Goal: Contribute content: Add original content to the website for others to see

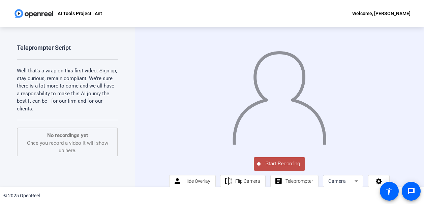
click at [288, 168] on span "Start Recording" at bounding box center [283, 164] width 44 height 8
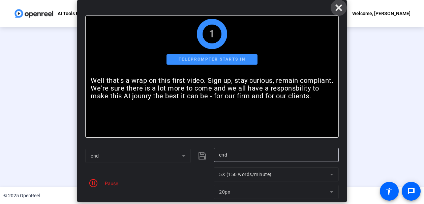
click at [337, 7] on icon at bounding box center [339, 8] width 8 height 8
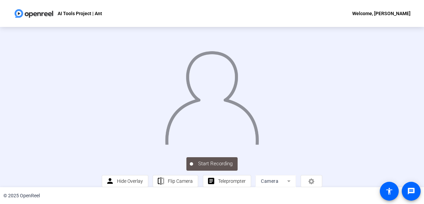
click at [255, 96] on img at bounding box center [211, 95] width 95 height 99
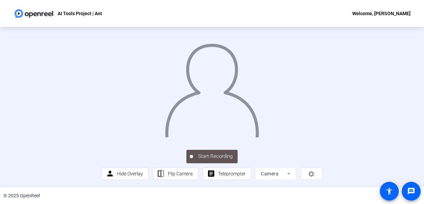
scroll to position [46, 0]
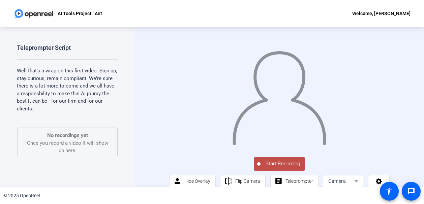
click at [271, 168] on span "Start Recording" at bounding box center [283, 164] width 44 height 8
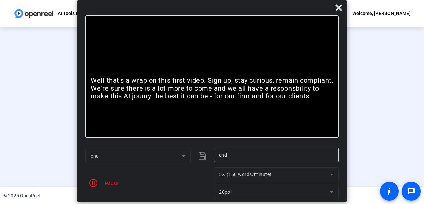
click at [112, 182] on div "Pause" at bounding box center [109, 183] width 17 height 7
click at [341, 8] on icon at bounding box center [339, 8] width 8 height 8
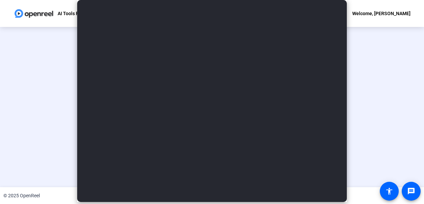
scroll to position [46, 0]
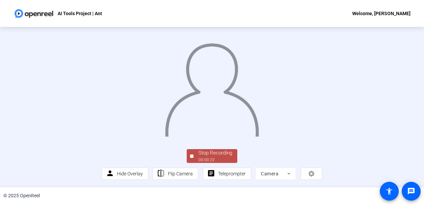
click at [214, 155] on div "Stop Recording" at bounding box center [216, 153] width 34 height 8
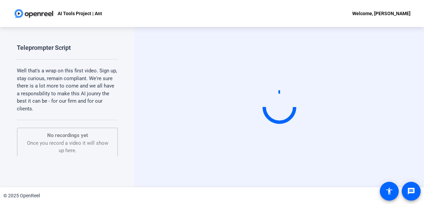
scroll to position [0, 0]
click at [75, 90] on p "Well that's a wrap on this first video. Sign up, stay curious, remain compliant…" at bounding box center [67, 90] width 101 height 46
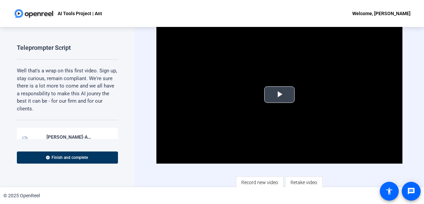
click at [279, 95] on span "Video Player" at bounding box center [279, 95] width 0 height 0
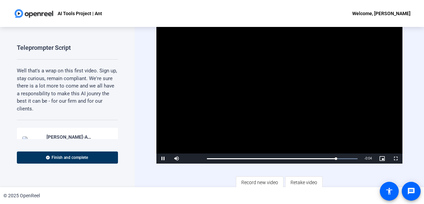
scroll to position [71, 0]
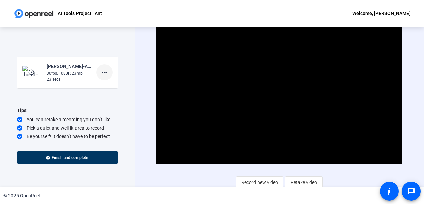
click at [102, 73] on mat-icon "more_horiz" at bounding box center [104, 72] width 8 height 8
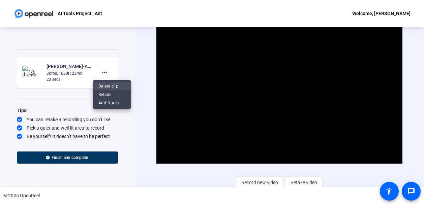
click at [106, 86] on span "Delete clip" at bounding box center [111, 86] width 27 height 8
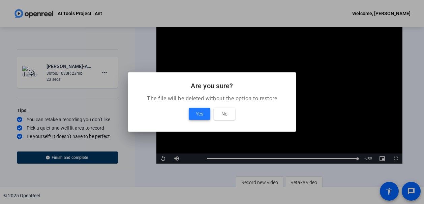
click at [192, 112] on span at bounding box center [200, 114] width 22 height 16
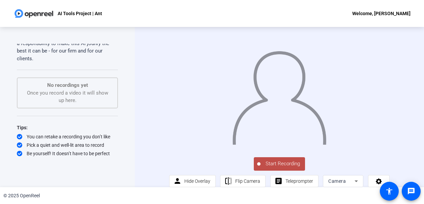
scroll to position [13, 0]
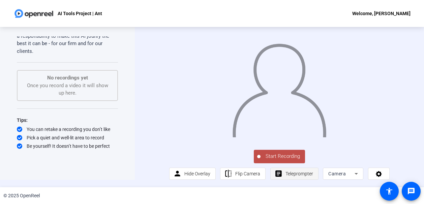
click at [281, 172] on span at bounding box center [295, 174] width 48 height 16
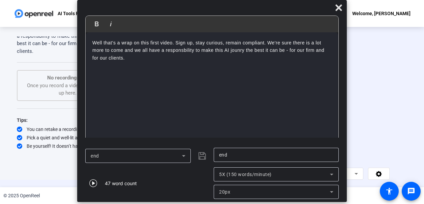
drag, startPoint x: 135, startPoint y: 60, endPoint x: 90, endPoint y: 43, distance: 48.1
click at [90, 43] on div "Well that's a wrap on this first video. Sign up, stay curious, remain compliant…" at bounding box center [212, 87] width 253 height 111
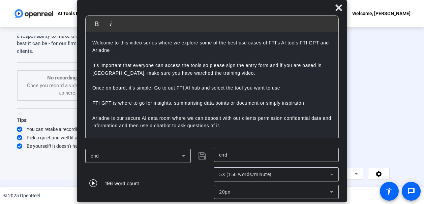
scroll to position [75, 0]
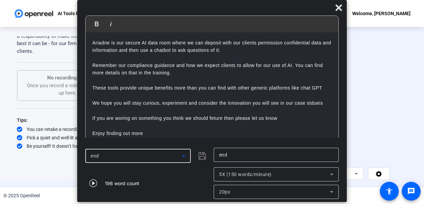
click at [126, 156] on div "end" at bounding box center [136, 156] width 91 height 8
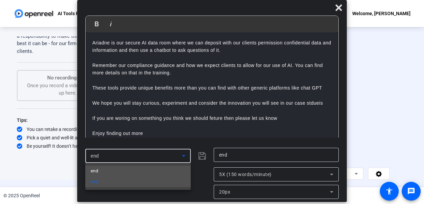
click at [103, 171] on mat-option "end" at bounding box center [137, 171] width 105 height 11
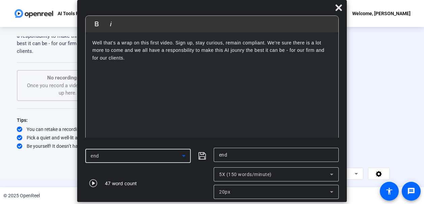
scroll to position [0, 0]
click at [103, 171] on div "47 word count" at bounding box center [147, 184] width 125 height 32
click at [181, 156] on icon at bounding box center [184, 156] width 8 height 8
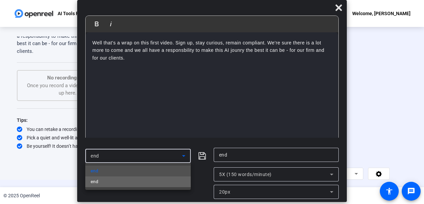
click at [144, 181] on mat-option "end" at bounding box center [137, 182] width 105 height 11
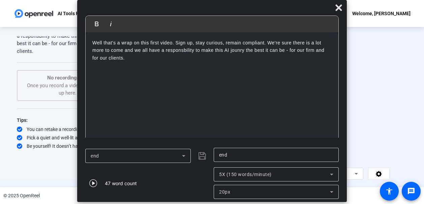
drag, startPoint x: 138, startPoint y: 62, endPoint x: 90, endPoint y: 35, distance: 54.8
click at [90, 35] on div "Well that's a wrap on this first video. Sign up, stay curious, remain compliant…" at bounding box center [212, 87] width 253 height 111
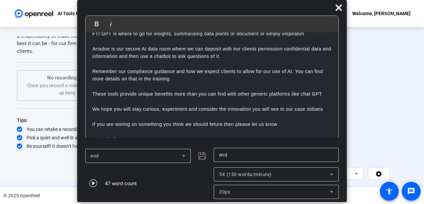
click at [185, 159] on icon at bounding box center [184, 156] width 8 height 8
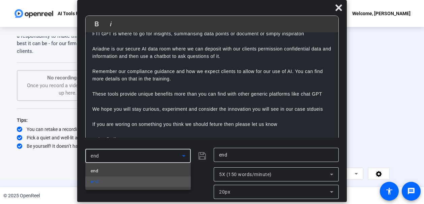
click at [207, 160] on div at bounding box center [212, 102] width 424 height 204
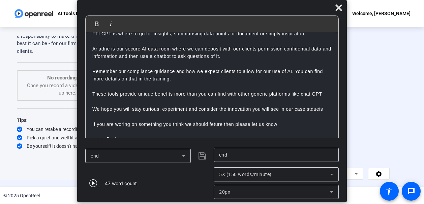
click at [204, 157] on div "end" at bounding box center [147, 156] width 125 height 16
click at [201, 156] on div "end" at bounding box center [147, 156] width 125 height 16
click at [237, 156] on input "end" at bounding box center [276, 155] width 114 height 8
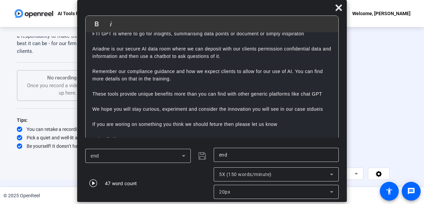
drag, startPoint x: 237, startPoint y: 156, endPoint x: 239, endPoint y: 170, distance: 14.6
click at [239, 170] on div "5X (150 words/minute)" at bounding box center [276, 175] width 114 height 14
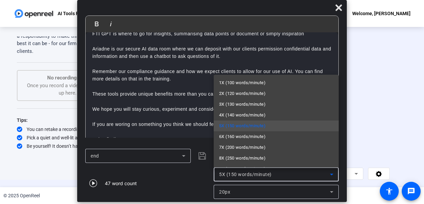
click at [239, 170] on div at bounding box center [212, 102] width 424 height 204
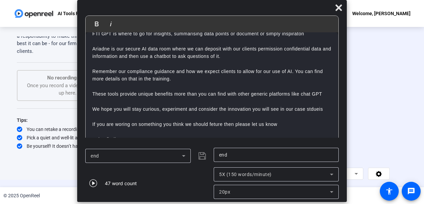
scroll to position [0, 0]
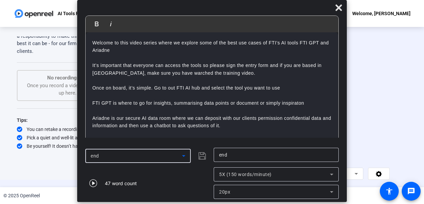
click at [187, 157] on icon at bounding box center [184, 156] width 8 height 8
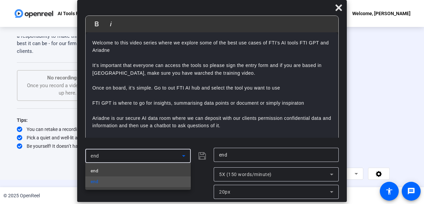
drag, startPoint x: 159, startPoint y: 180, endPoint x: 132, endPoint y: 167, distance: 30.5
click at [132, 167] on mat-option "end" at bounding box center [137, 171] width 105 height 11
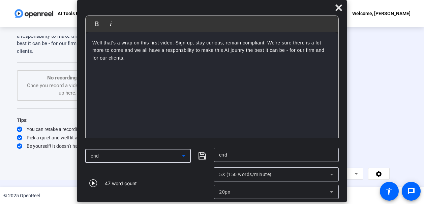
click at [134, 156] on div "end" at bounding box center [136, 156] width 91 height 8
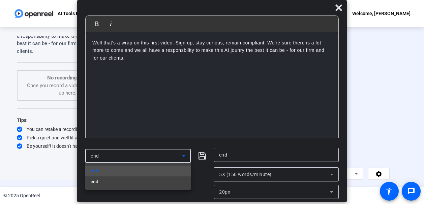
click at [134, 156] on div at bounding box center [212, 102] width 424 height 204
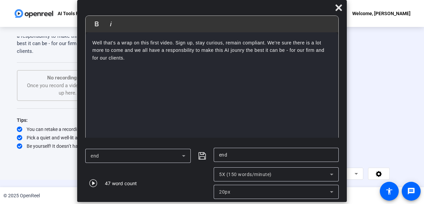
drag, startPoint x: 130, startPoint y: 72, endPoint x: 90, endPoint y: 45, distance: 48.7
click at [90, 45] on div "Well that's a wrap on this first video. Sign up, stay curious, remain compliant…" at bounding box center [212, 87] width 253 height 111
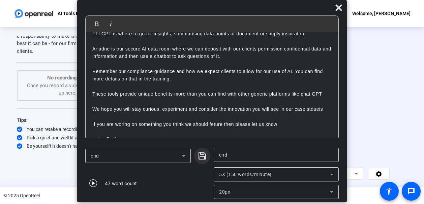
click at [201, 155] on icon "submit" at bounding box center [202, 155] width 7 height 7
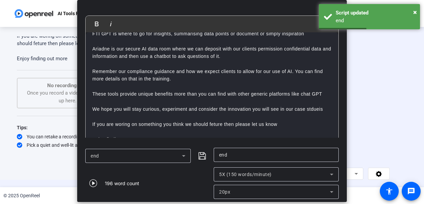
scroll to position [0, 0]
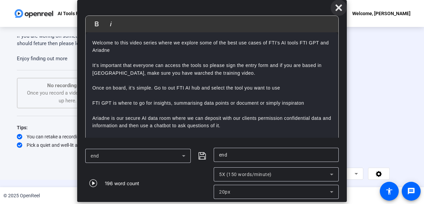
click at [334, 8] on span at bounding box center [339, 8] width 16 height 16
click at [338, 8] on icon at bounding box center [338, 7] width 6 height 6
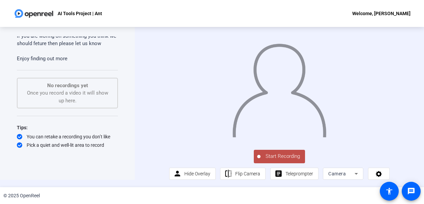
click at [280, 155] on span "Start Recording" at bounding box center [283, 157] width 44 height 8
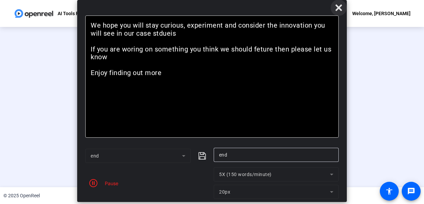
click at [340, 8] on icon at bounding box center [339, 8] width 8 height 8
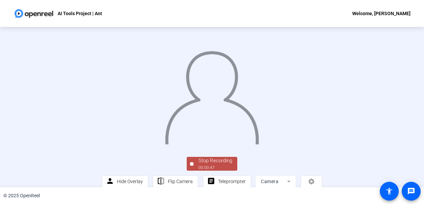
scroll to position [46, 0]
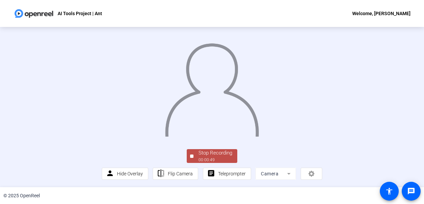
click at [214, 156] on div "Stop Recording" at bounding box center [216, 153] width 34 height 8
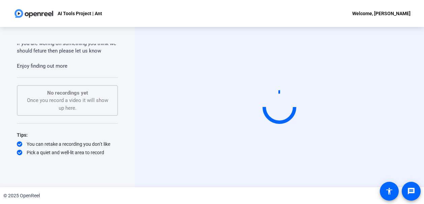
scroll to position [0, 0]
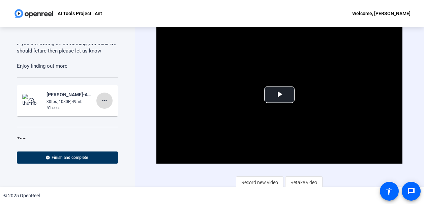
click at [100, 97] on mat-icon "more_horiz" at bounding box center [104, 101] width 8 height 8
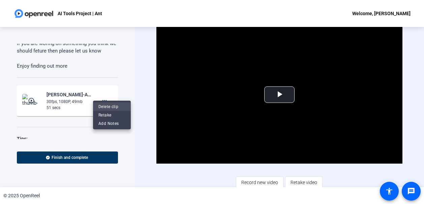
click at [107, 108] on span "Delete clip" at bounding box center [111, 107] width 27 height 8
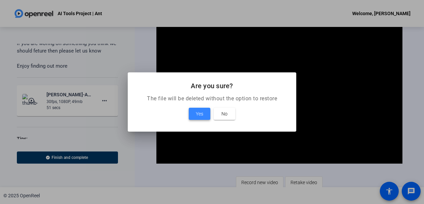
click at [193, 112] on span at bounding box center [200, 114] width 22 height 16
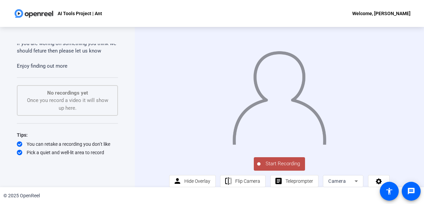
click at [270, 168] on span "Start Recording" at bounding box center [283, 164] width 44 height 8
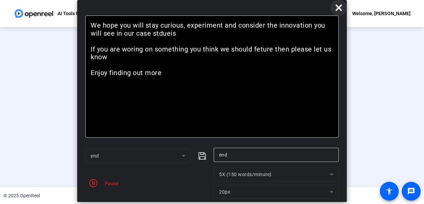
click at [340, 6] on icon at bounding box center [338, 7] width 6 height 6
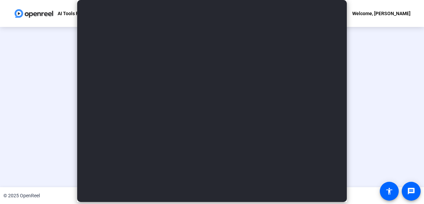
scroll to position [46, 0]
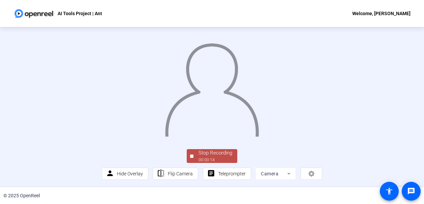
click at [218, 157] on div "Stop Recording" at bounding box center [216, 153] width 34 height 8
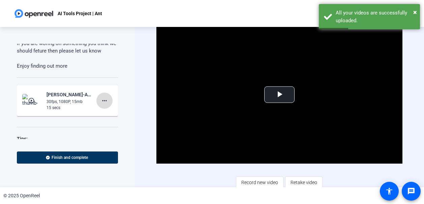
click at [102, 97] on mat-icon "more_horiz" at bounding box center [104, 101] width 8 height 8
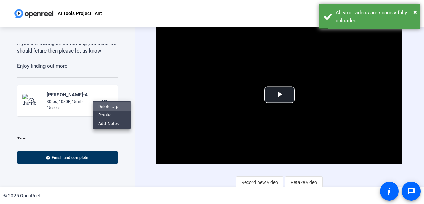
click at [100, 107] on span "Delete clip" at bounding box center [111, 107] width 27 height 8
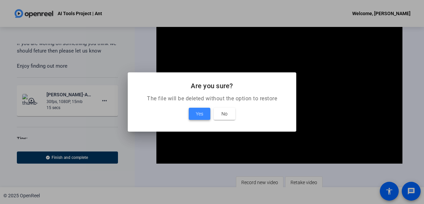
click at [196, 118] on span "Yes" at bounding box center [199, 114] width 7 height 8
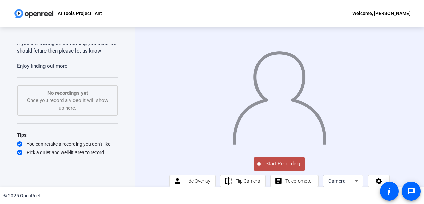
click at [267, 167] on span "Start Recording" at bounding box center [283, 164] width 44 height 8
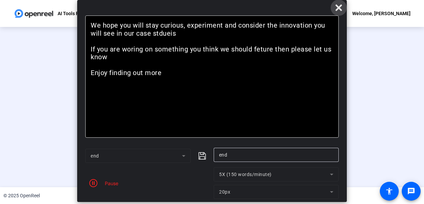
click at [341, 6] on icon at bounding box center [338, 7] width 6 height 6
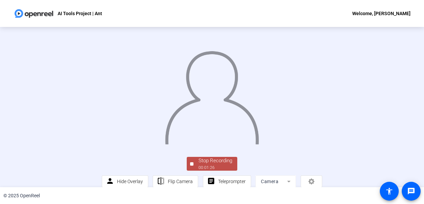
scroll to position [46, 0]
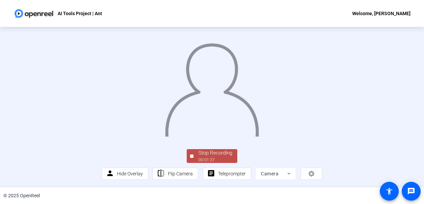
click at [220, 153] on div "Stop Recording" at bounding box center [216, 153] width 34 height 8
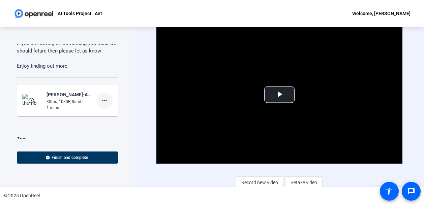
click at [100, 97] on mat-icon "more_horiz" at bounding box center [104, 101] width 8 height 8
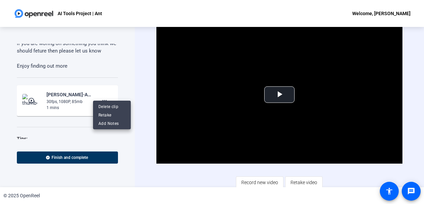
click at [79, 97] on div at bounding box center [212, 102] width 424 height 204
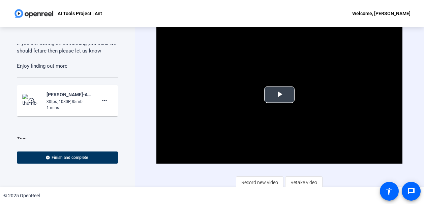
click at [279, 95] on span "Video Player" at bounding box center [279, 95] width 0 height 0
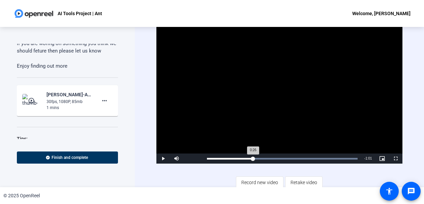
click at [252, 155] on div "Loaded : 100.00% 0:27 0:26" at bounding box center [282, 159] width 157 height 10
click at [258, 158] on div "Loaded : 100.00% 0:30 0:33" at bounding box center [282, 159] width 150 height 2
click at [254, 158] on div "Loaded : 100.00% 0:28 0:31" at bounding box center [282, 159] width 150 height 2
click at [161, 159] on span "Video Player" at bounding box center [162, 159] width 13 height 0
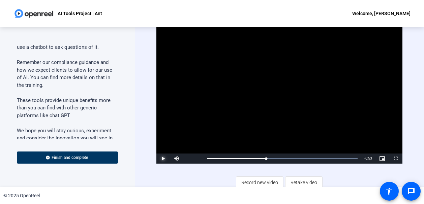
scroll to position [175, 0]
click at [253, 183] on span "Record new video" at bounding box center [259, 182] width 37 height 13
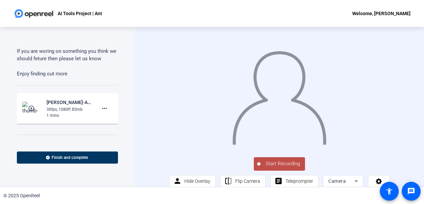
scroll to position [284, 0]
click at [262, 168] on span "Start Recording" at bounding box center [283, 164] width 44 height 8
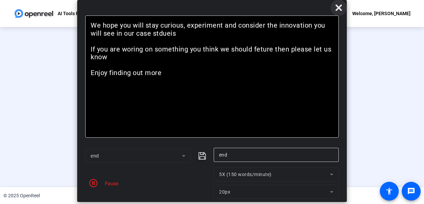
click at [340, 6] on icon at bounding box center [338, 7] width 6 height 6
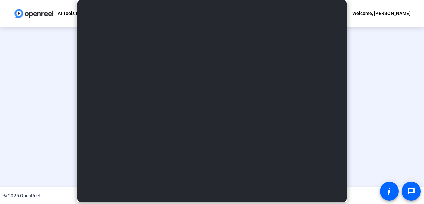
scroll to position [46, 0]
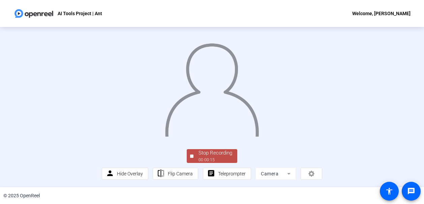
click at [212, 157] on div "00:00:15" at bounding box center [216, 160] width 34 height 6
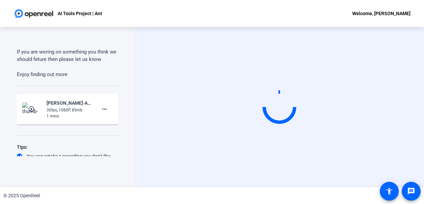
scroll to position [0, 0]
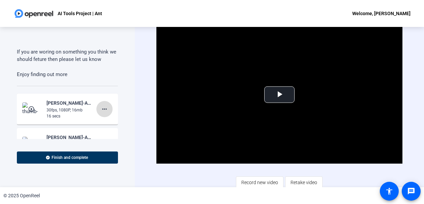
click at [100, 105] on mat-icon "more_horiz" at bounding box center [104, 109] width 8 height 8
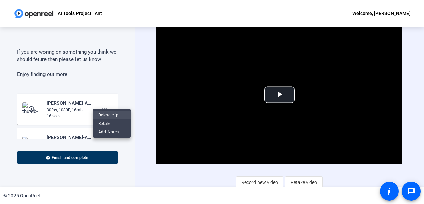
click at [106, 114] on span "Delete clip" at bounding box center [111, 115] width 27 height 8
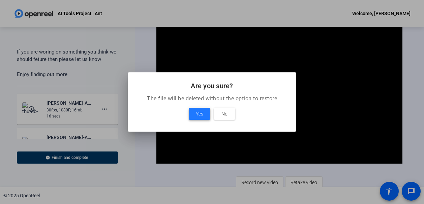
click at [200, 114] on span "Yes" at bounding box center [199, 114] width 7 height 8
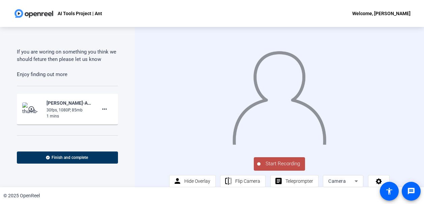
click at [267, 168] on span "Start Recording" at bounding box center [283, 164] width 44 height 8
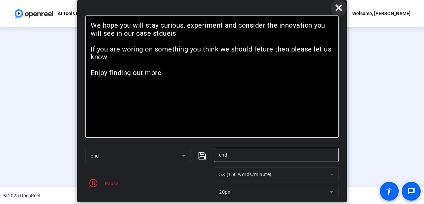
click at [334, 11] on span at bounding box center [339, 8] width 16 height 16
click at [342, 5] on icon at bounding box center [339, 8] width 8 height 8
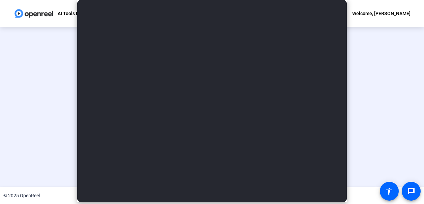
scroll to position [46, 0]
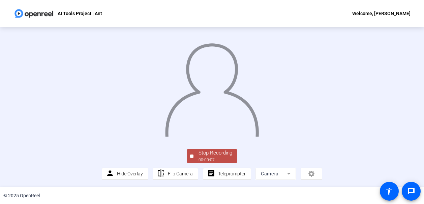
click at [221, 152] on div "Stop Recording" at bounding box center [216, 153] width 34 height 8
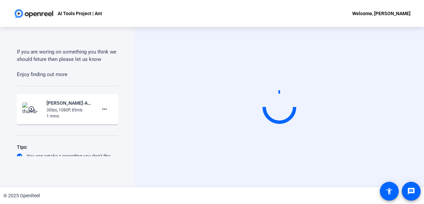
scroll to position [0, 0]
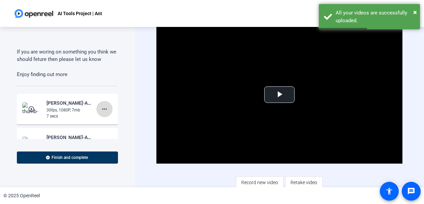
click at [101, 105] on mat-icon "more_horiz" at bounding box center [104, 109] width 8 height 8
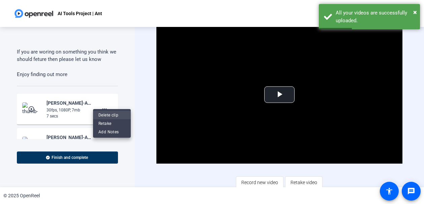
click at [104, 114] on span "Delete clip" at bounding box center [111, 115] width 27 height 8
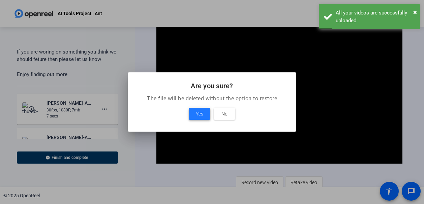
click at [202, 112] on span "Yes" at bounding box center [199, 114] width 7 height 8
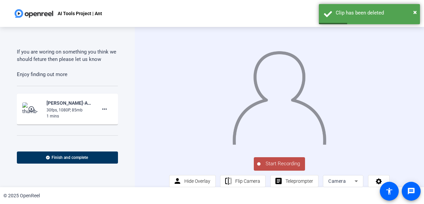
click at [271, 165] on button "Start Recording" at bounding box center [279, 163] width 51 height 13
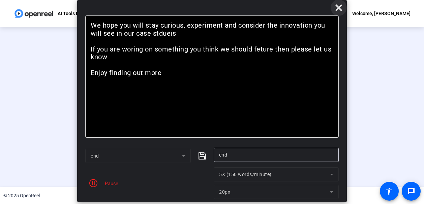
click at [338, 8] on icon at bounding box center [338, 7] width 6 height 6
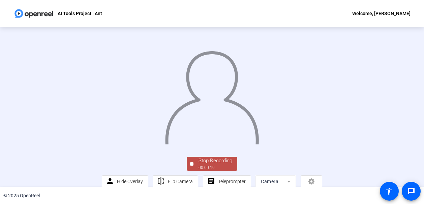
scroll to position [46, 0]
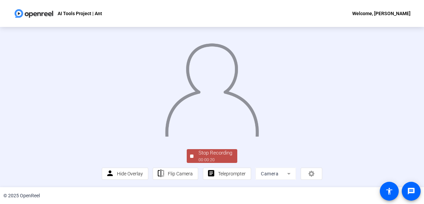
click at [210, 156] on div "Stop Recording" at bounding box center [216, 153] width 34 height 8
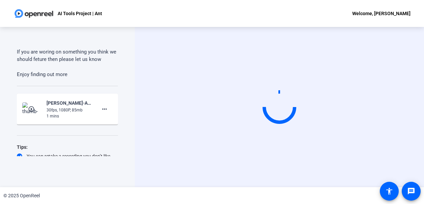
scroll to position [0, 0]
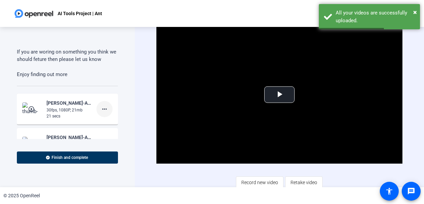
click at [103, 105] on mat-icon "more_horiz" at bounding box center [104, 109] width 8 height 8
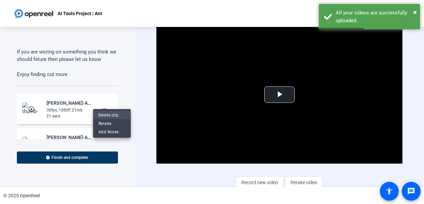
click at [102, 115] on span "Delete clip" at bounding box center [111, 115] width 27 height 8
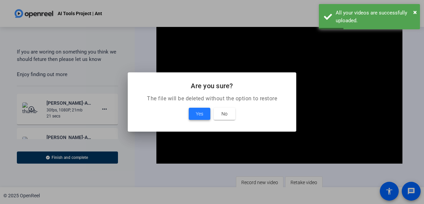
click at [194, 110] on span at bounding box center [200, 114] width 22 height 16
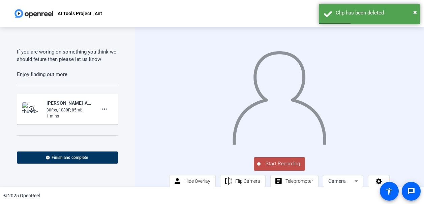
click at [279, 168] on span "Start Recording" at bounding box center [283, 164] width 44 height 8
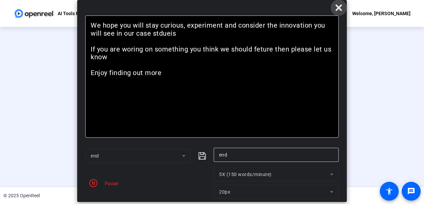
click at [338, 7] on icon at bounding box center [338, 7] width 6 height 6
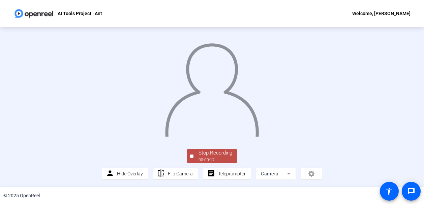
click at [215, 154] on div "Stop Recording" at bounding box center [216, 153] width 34 height 8
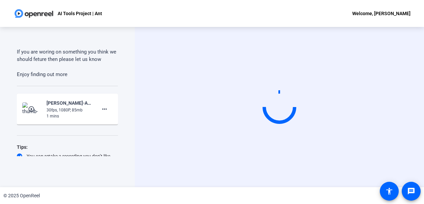
scroll to position [0, 0]
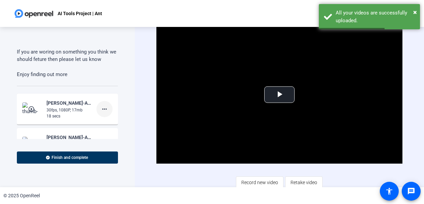
click at [103, 105] on mat-icon "more_horiz" at bounding box center [104, 109] width 8 height 8
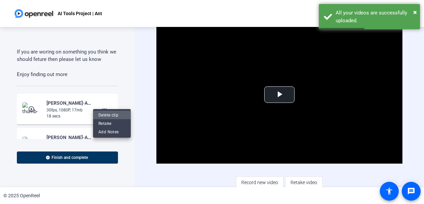
click at [103, 115] on span "Delete clip" at bounding box center [111, 115] width 27 height 8
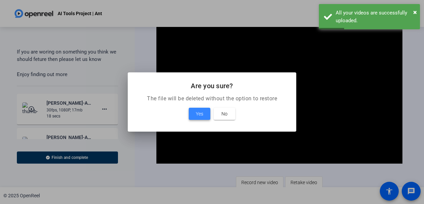
click at [202, 113] on span "Yes" at bounding box center [199, 114] width 7 height 8
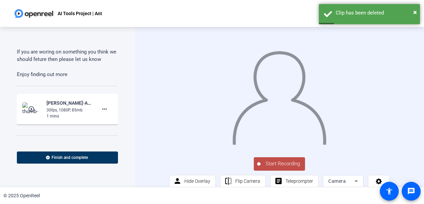
click at [274, 168] on span "Start Recording" at bounding box center [283, 164] width 44 height 8
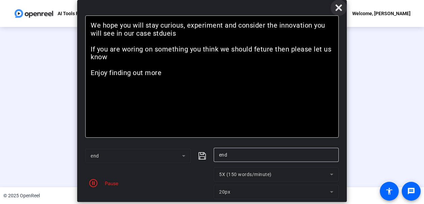
click at [340, 8] on icon at bounding box center [338, 7] width 6 height 6
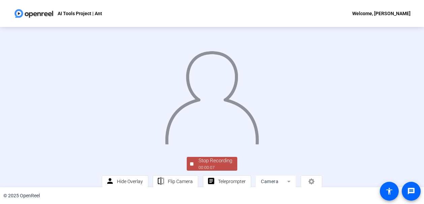
click at [225, 145] on img at bounding box center [211, 95] width 95 height 99
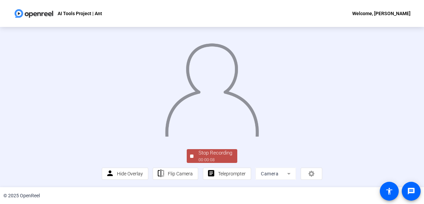
click at [220, 157] on div "Stop Recording" at bounding box center [216, 153] width 34 height 8
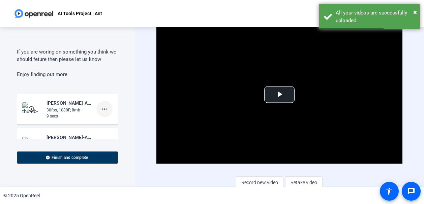
click at [102, 105] on mat-icon "more_horiz" at bounding box center [104, 109] width 8 height 8
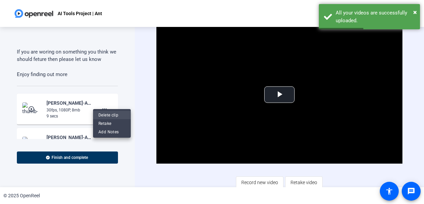
click at [104, 118] on span "Delete clip" at bounding box center [111, 115] width 27 height 8
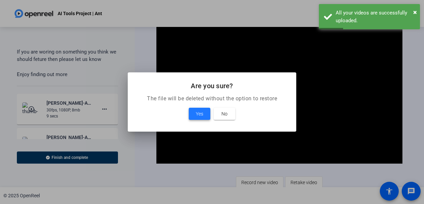
click at [201, 113] on span "Yes" at bounding box center [199, 114] width 7 height 8
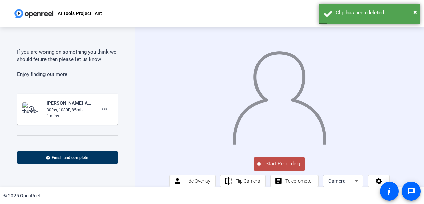
click at [271, 167] on span "Start Recording" at bounding box center [283, 164] width 44 height 8
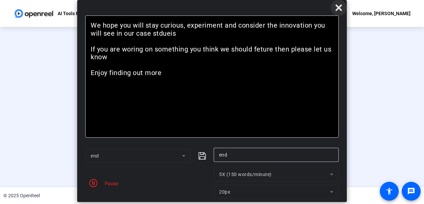
click at [340, 9] on icon at bounding box center [338, 7] width 6 height 6
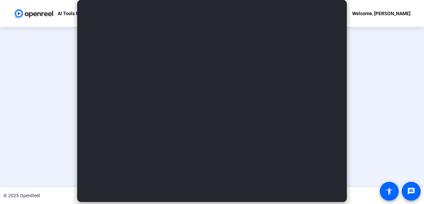
scroll to position [46, 0]
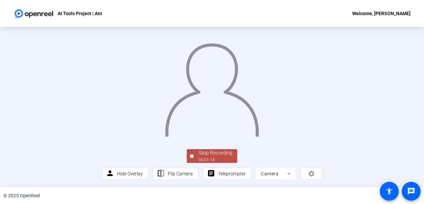
click at [205, 159] on div "00:01:14" at bounding box center [216, 160] width 34 height 6
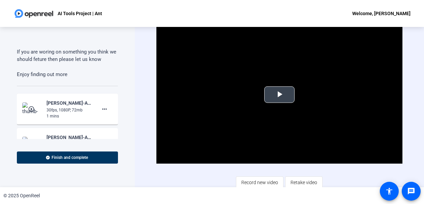
click at [279, 95] on span "Video Player" at bounding box center [279, 95] width 0 height 0
